Goal: Transaction & Acquisition: Register for event/course

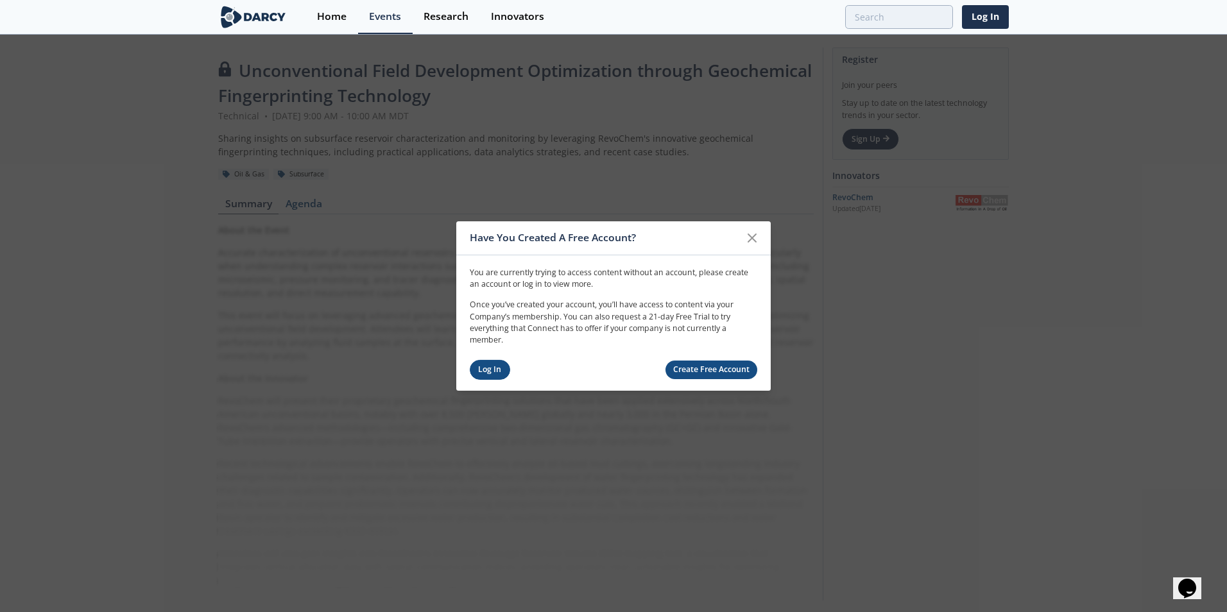
click at [488, 366] on link "Log In" at bounding box center [490, 370] width 40 height 20
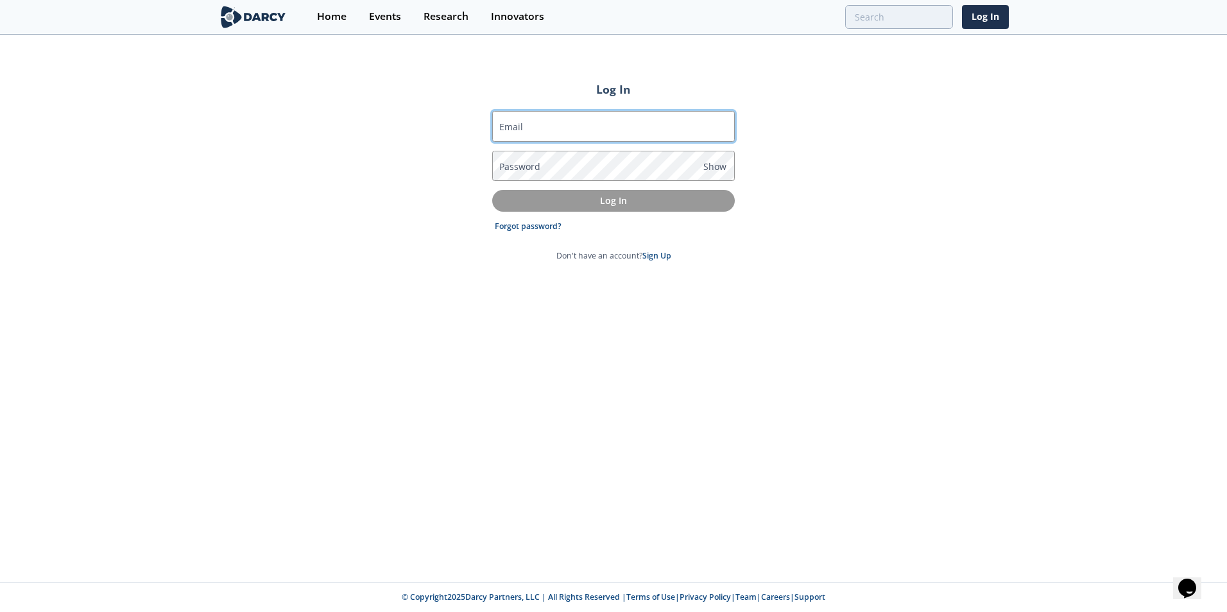
click at [526, 126] on input "Email" at bounding box center [613, 126] width 243 height 31
type input "canyanwu@petronascanada.com"
click at [522, 168] on label "Password" at bounding box center [519, 166] width 41 height 13
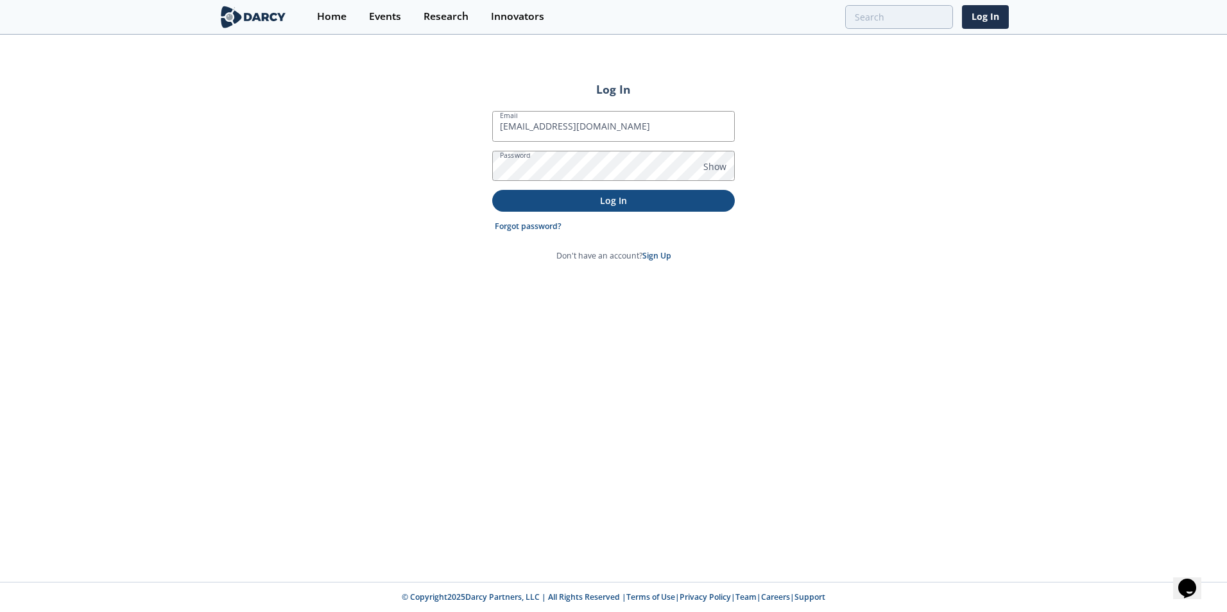
click at [637, 209] on button "Log In" at bounding box center [613, 200] width 243 height 21
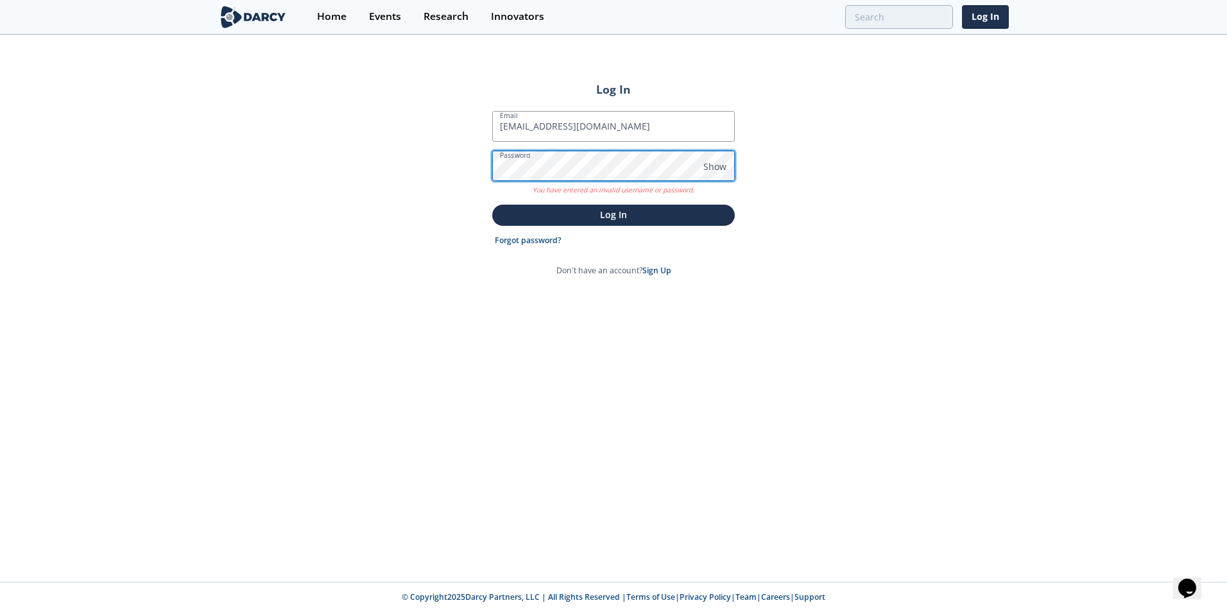
click at [467, 176] on div "Log In Email canyanwu@petronascanada.com Password Show You have entered an inva…" at bounding box center [613, 309] width 1227 height 546
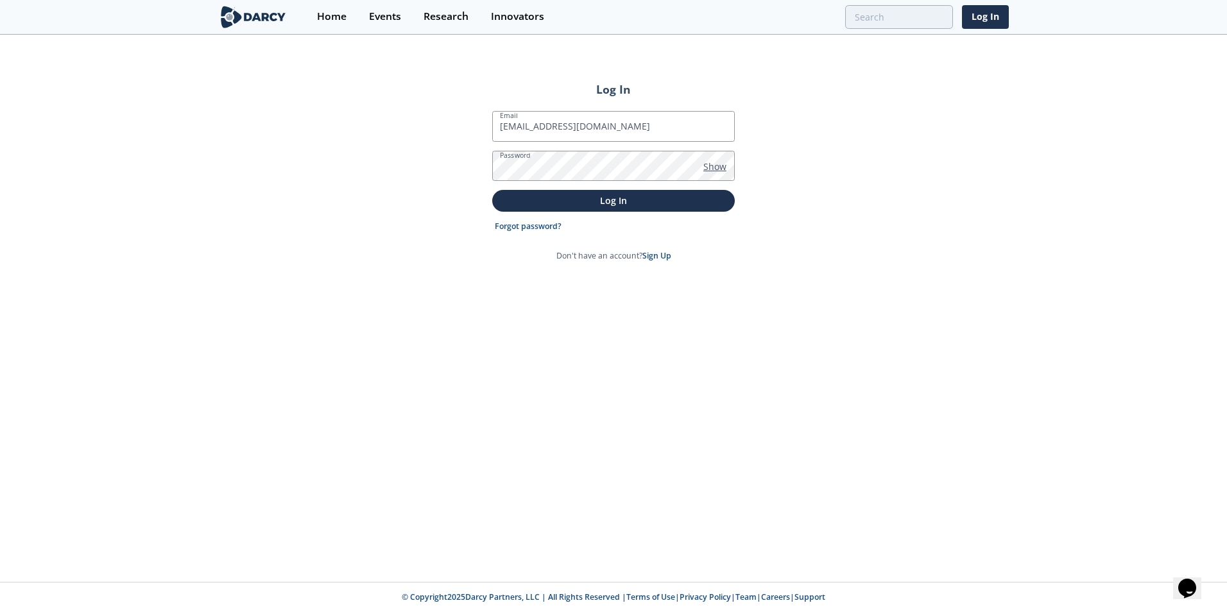
click at [716, 166] on span "Show" at bounding box center [714, 166] width 23 height 13
click at [716, 166] on span "Hide" at bounding box center [713, 166] width 20 height 13
click at [513, 212] on form "Email canyanwu@petronascanada.com Password Show Log In Forgot password? Don't h…" at bounding box center [613, 186] width 243 height 151
click at [532, 202] on p "Log In" at bounding box center [613, 200] width 225 height 13
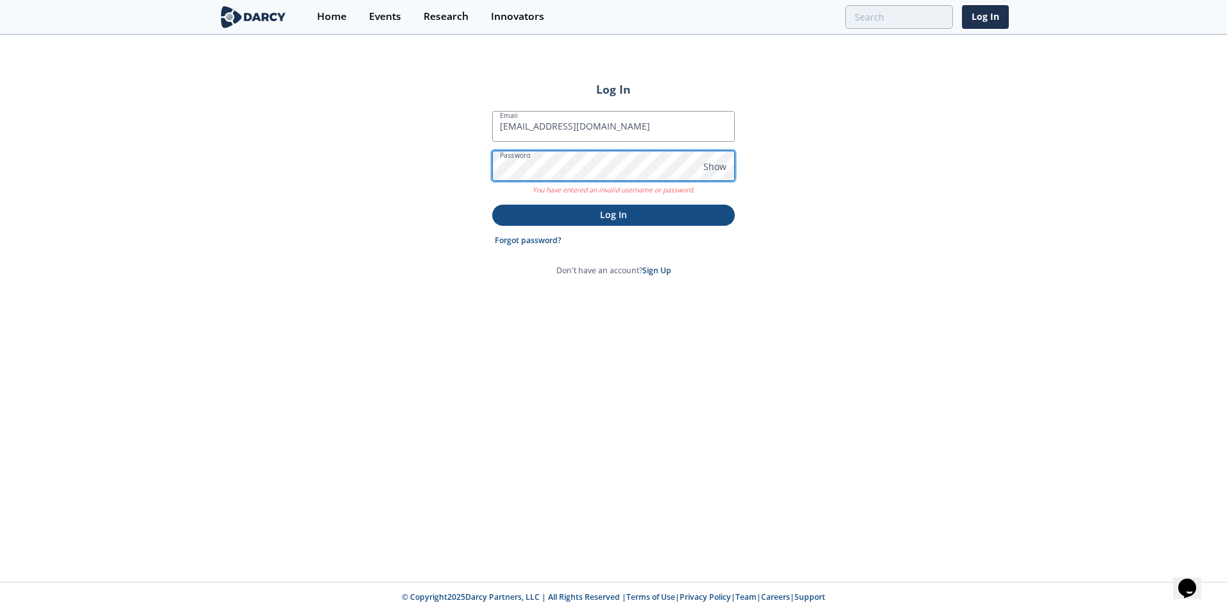
click at [449, 176] on div "Log In Email canyanwu@petronascanada.com Password Show You have entered an inva…" at bounding box center [613, 309] width 1227 height 546
click at [541, 216] on p "Log In" at bounding box center [613, 214] width 225 height 13
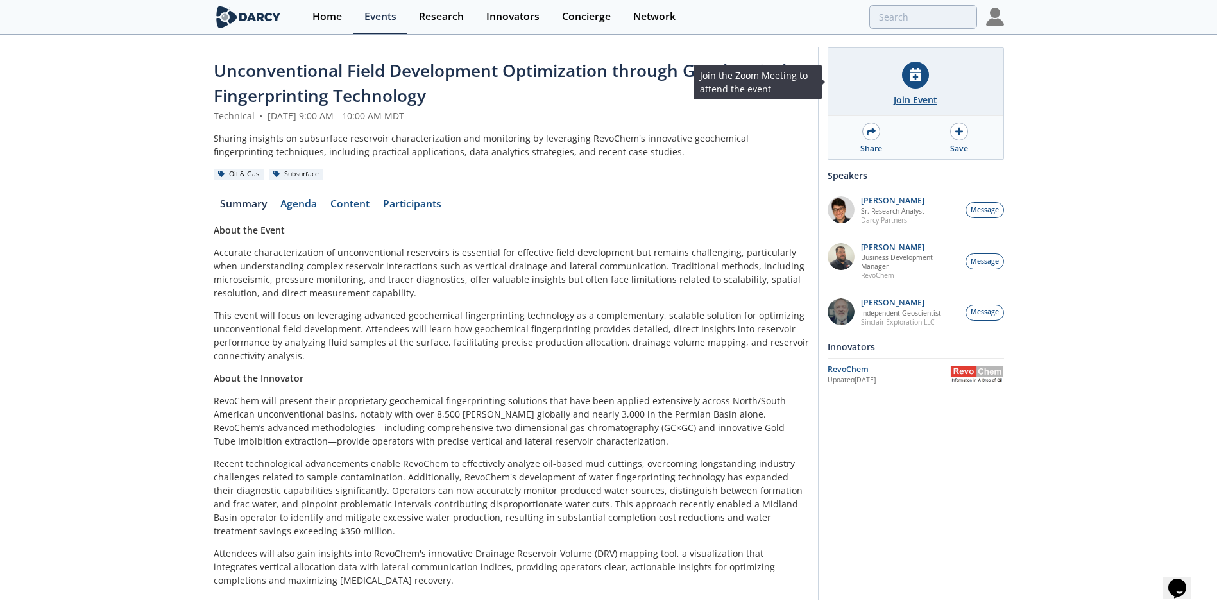
click at [915, 103] on div "Join Event" at bounding box center [916, 99] width 44 height 13
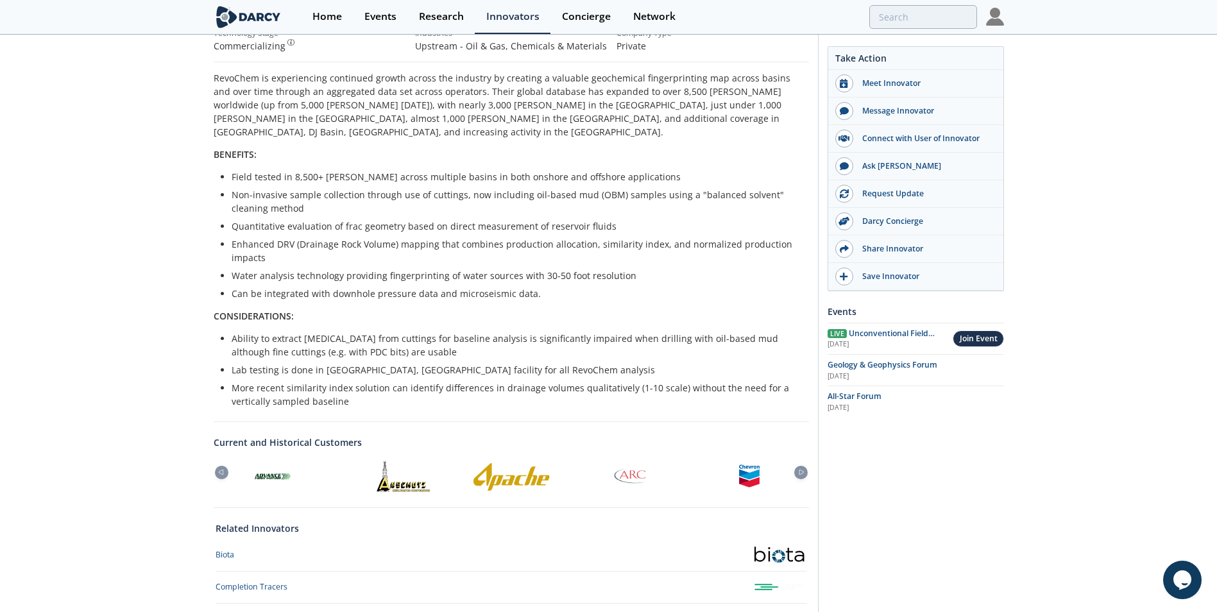
scroll to position [321, 0]
